Goal: Information Seeking & Learning: Learn about a topic

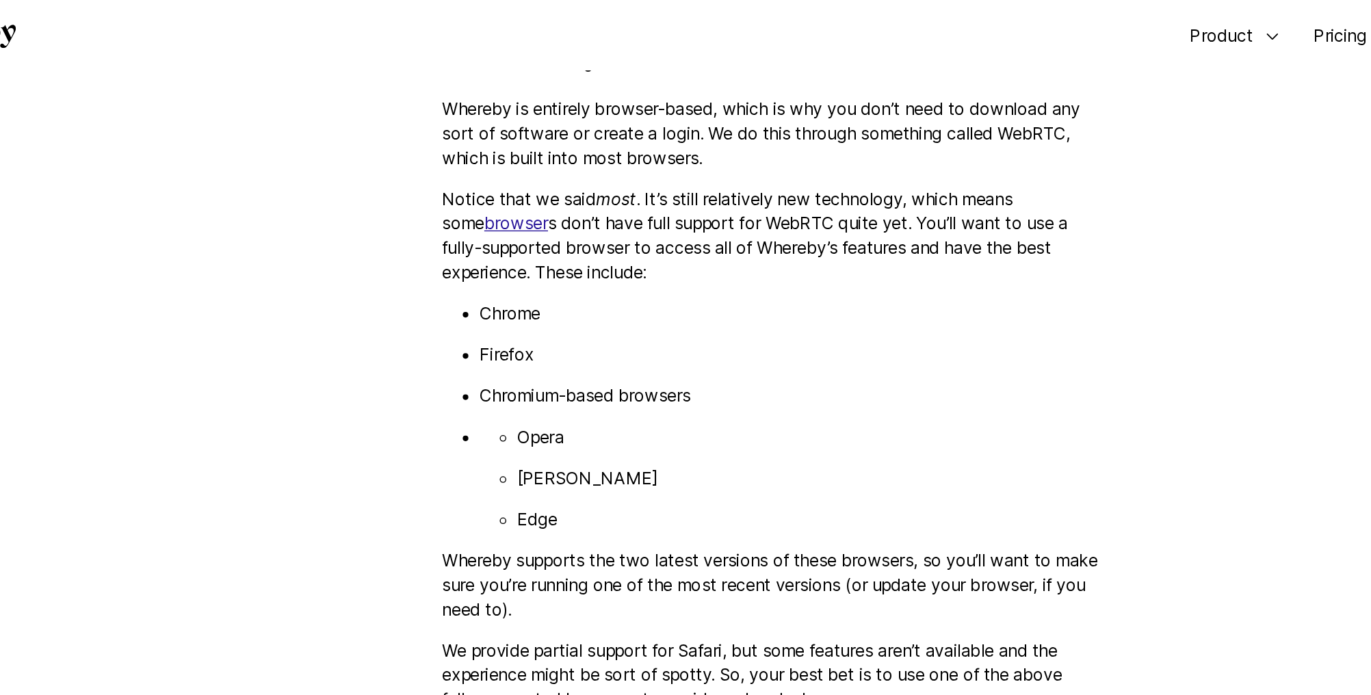
scroll to position [1347, 0]
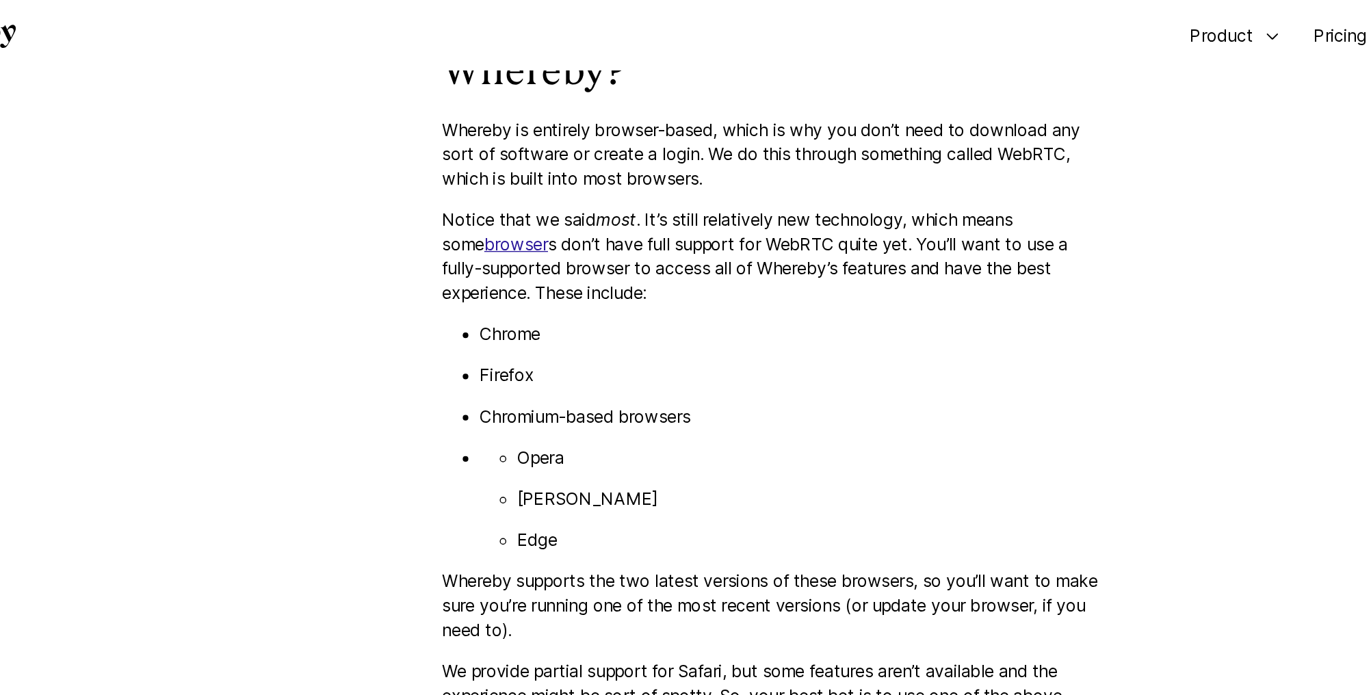
click at [477, 182] on link "browser" at bounding box center [500, 178] width 47 height 14
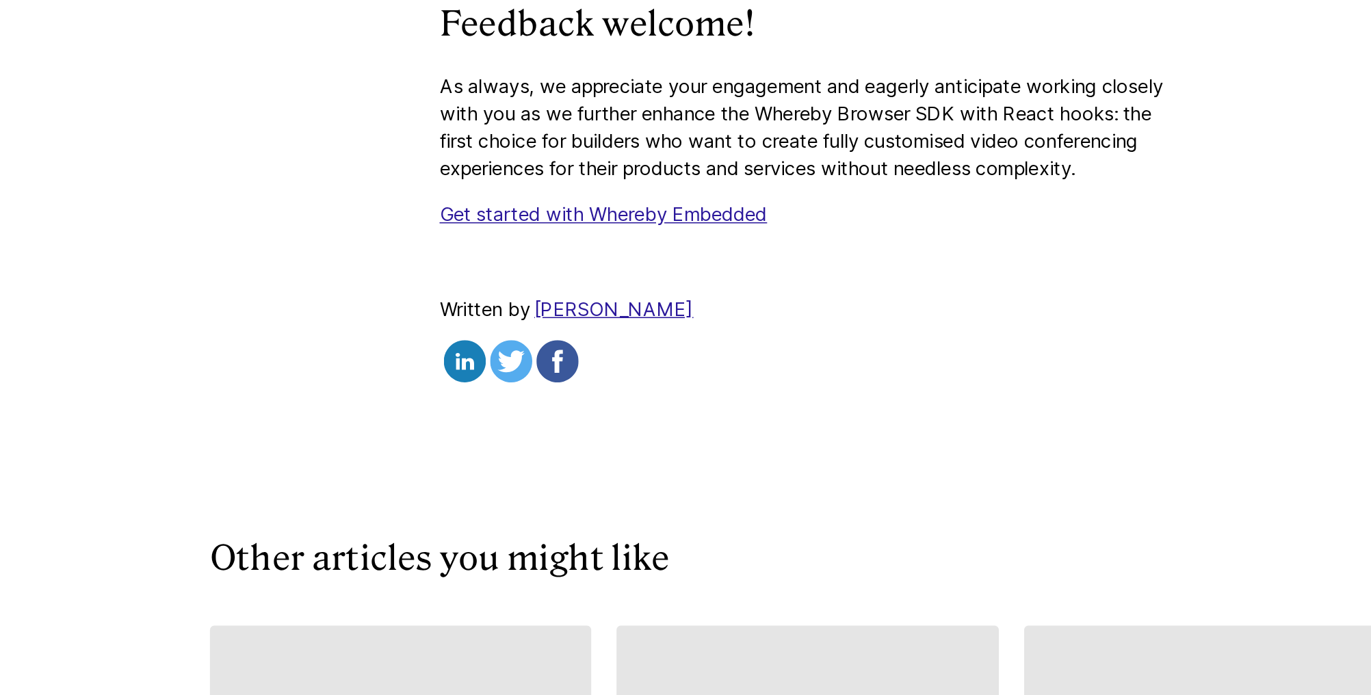
scroll to position [3316, 0]
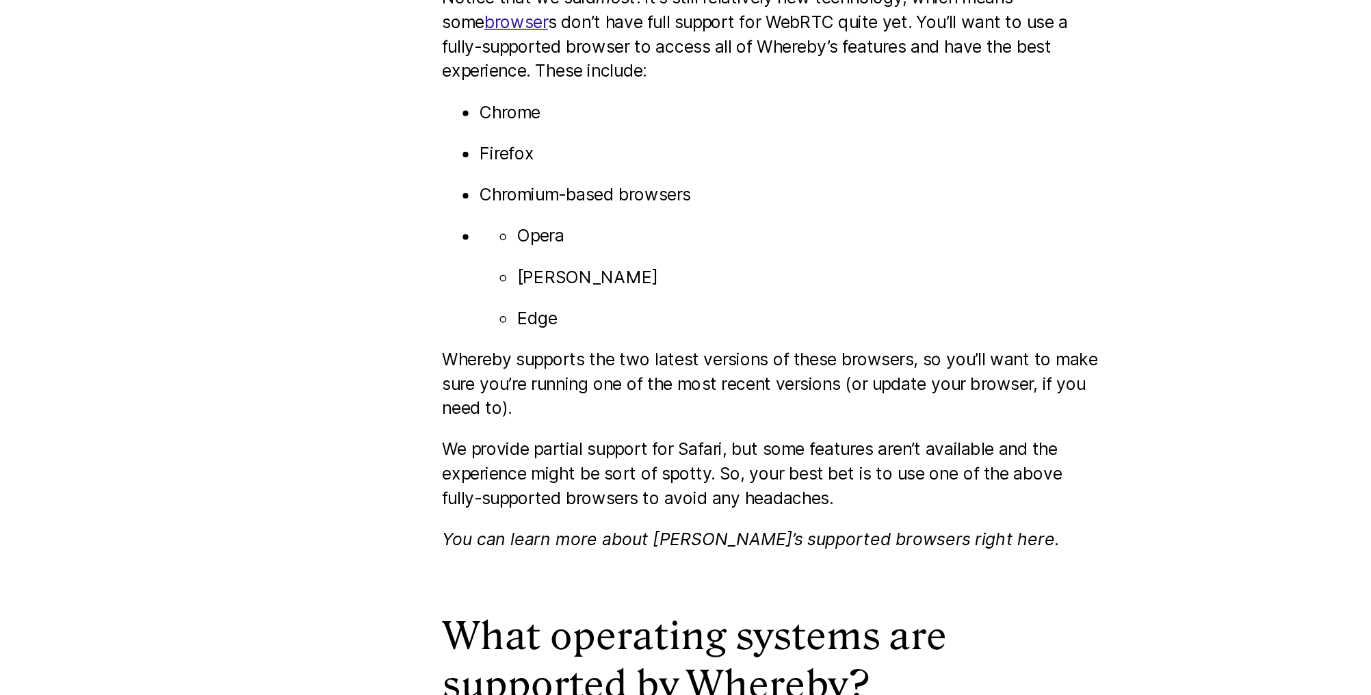
scroll to position [1427, 0]
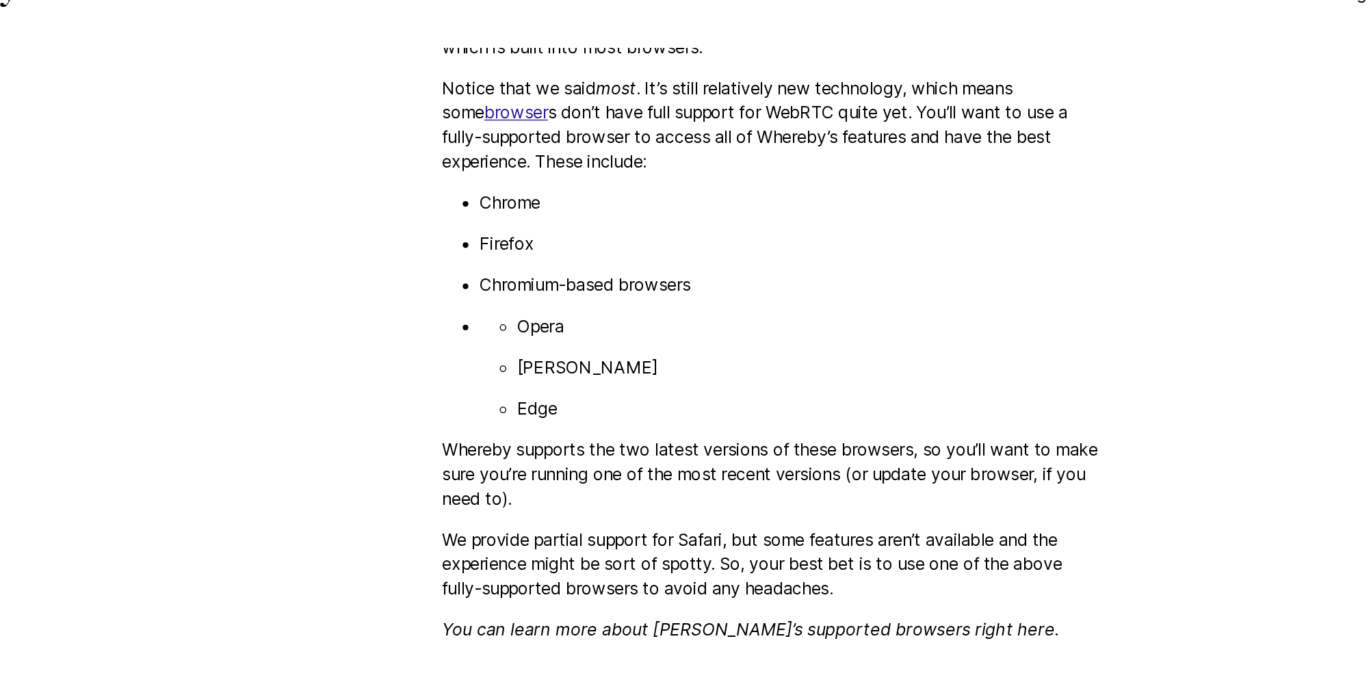
click at [477, 124] on link "browser" at bounding box center [500, 125] width 47 height 14
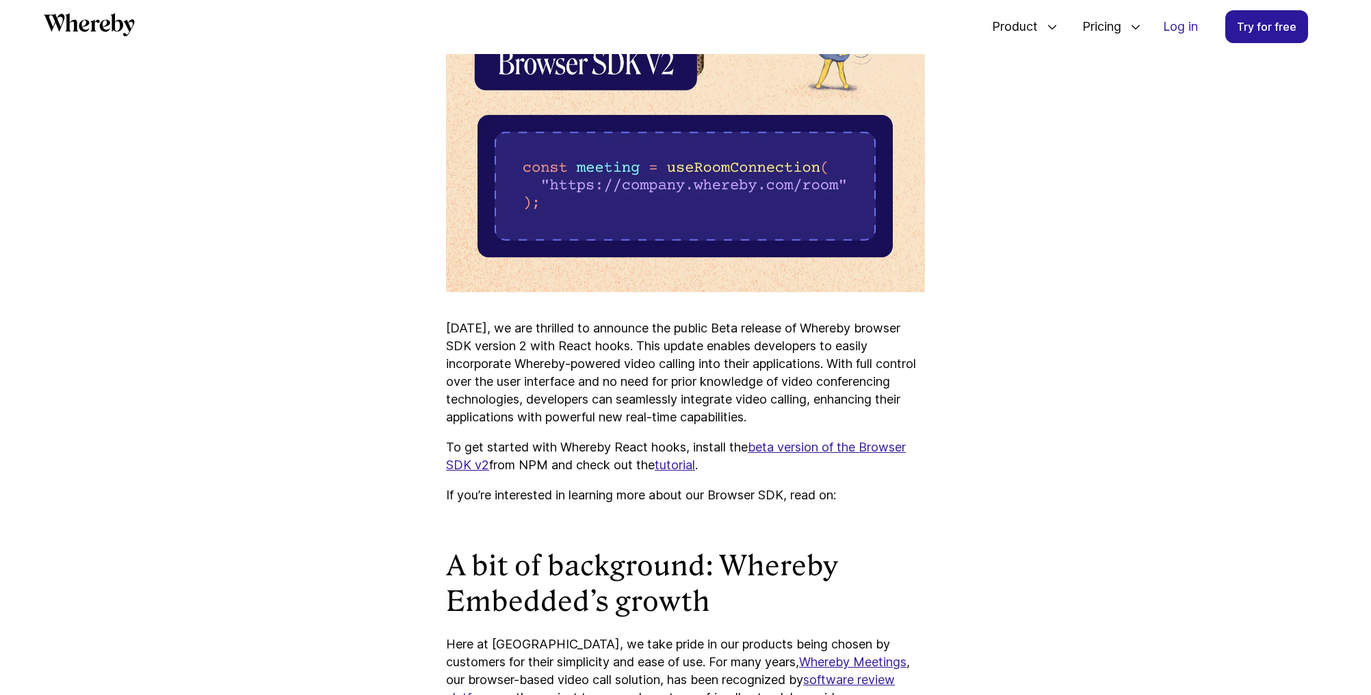
scroll to position [602, 0]
